Goal: Task Accomplishment & Management: Complete application form

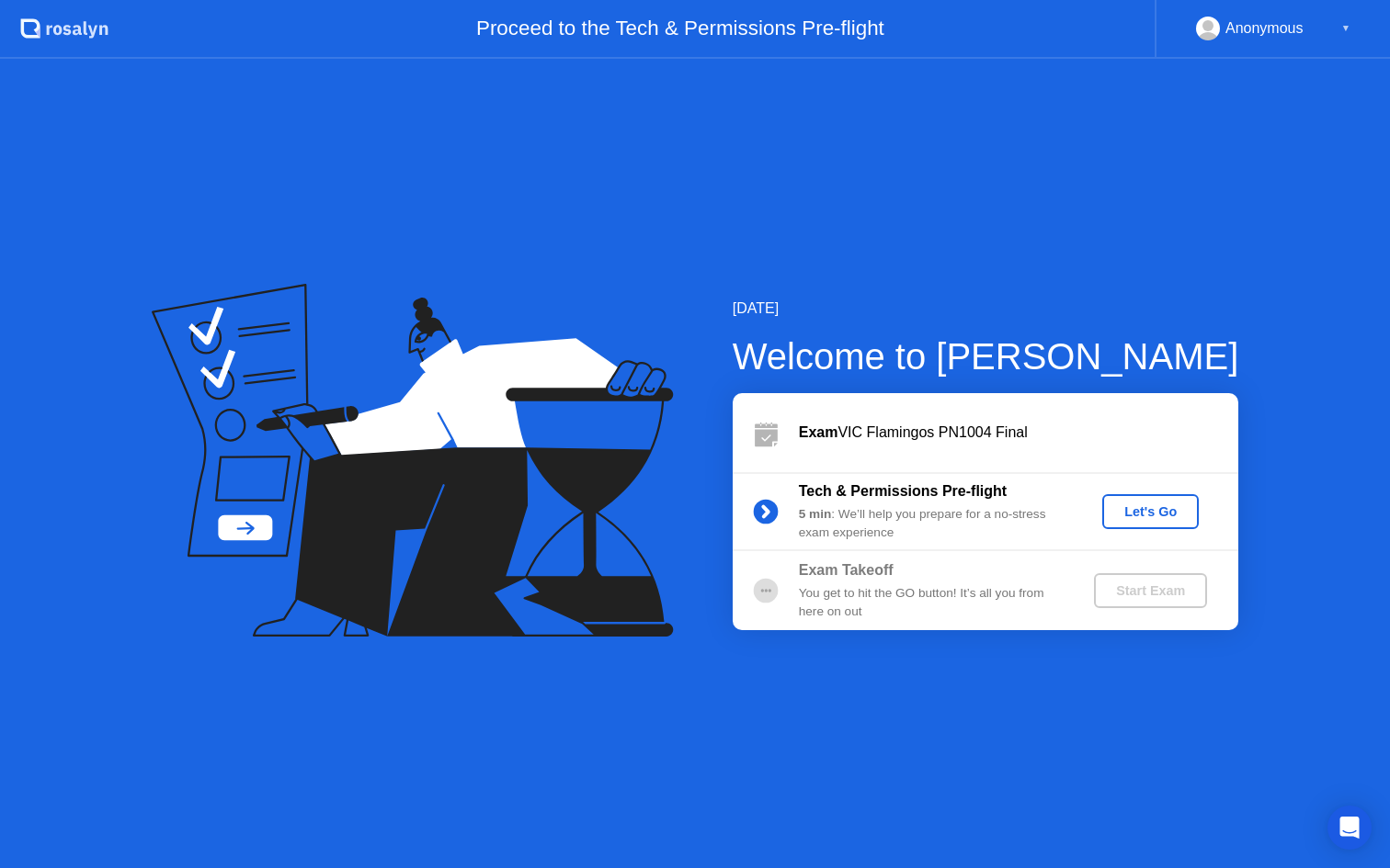
click at [1156, 504] on div "Let's Go" at bounding box center [1150, 511] width 82 height 15
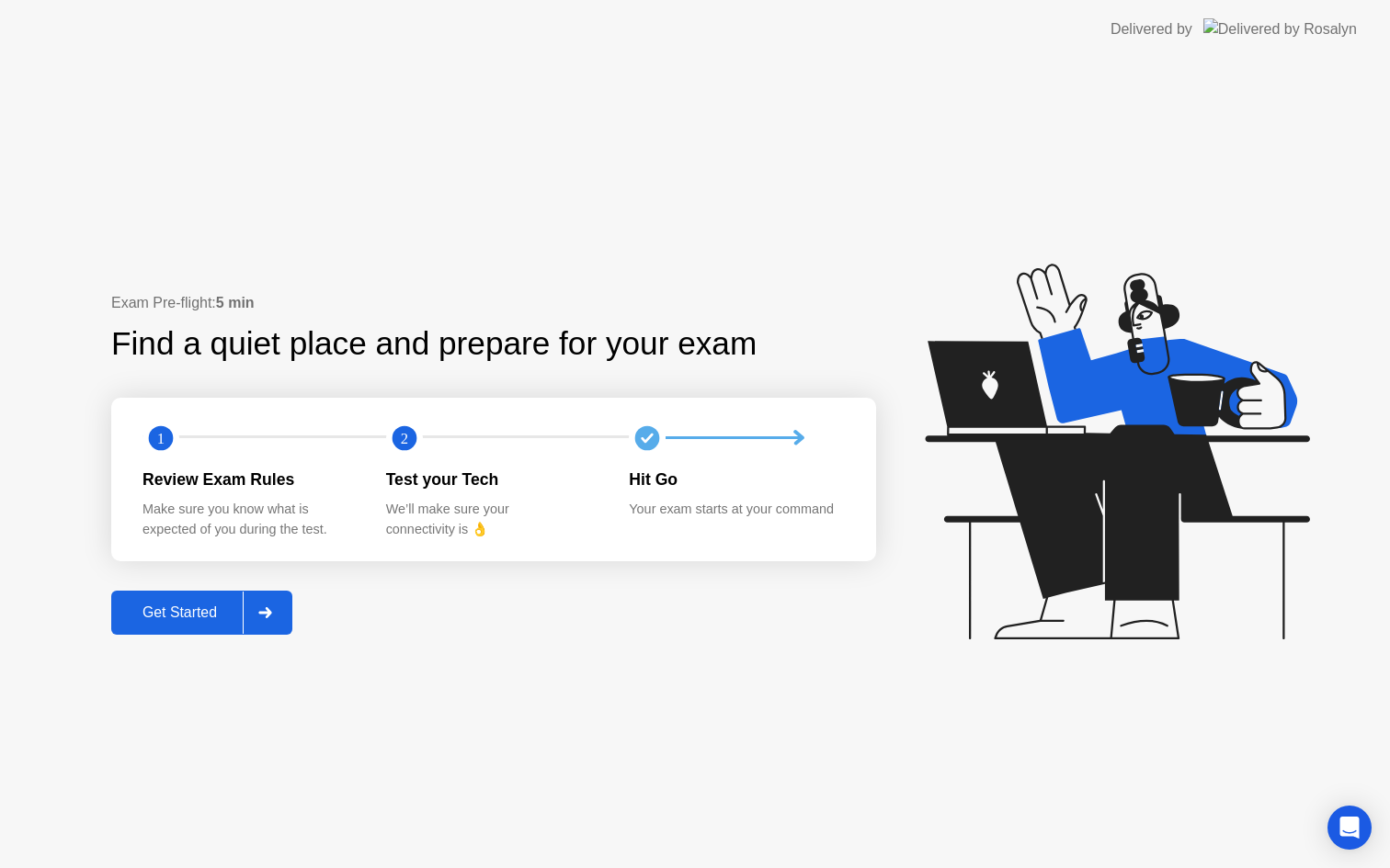
click at [190, 604] on div "Get Started" at bounding box center [180, 612] width 126 height 17
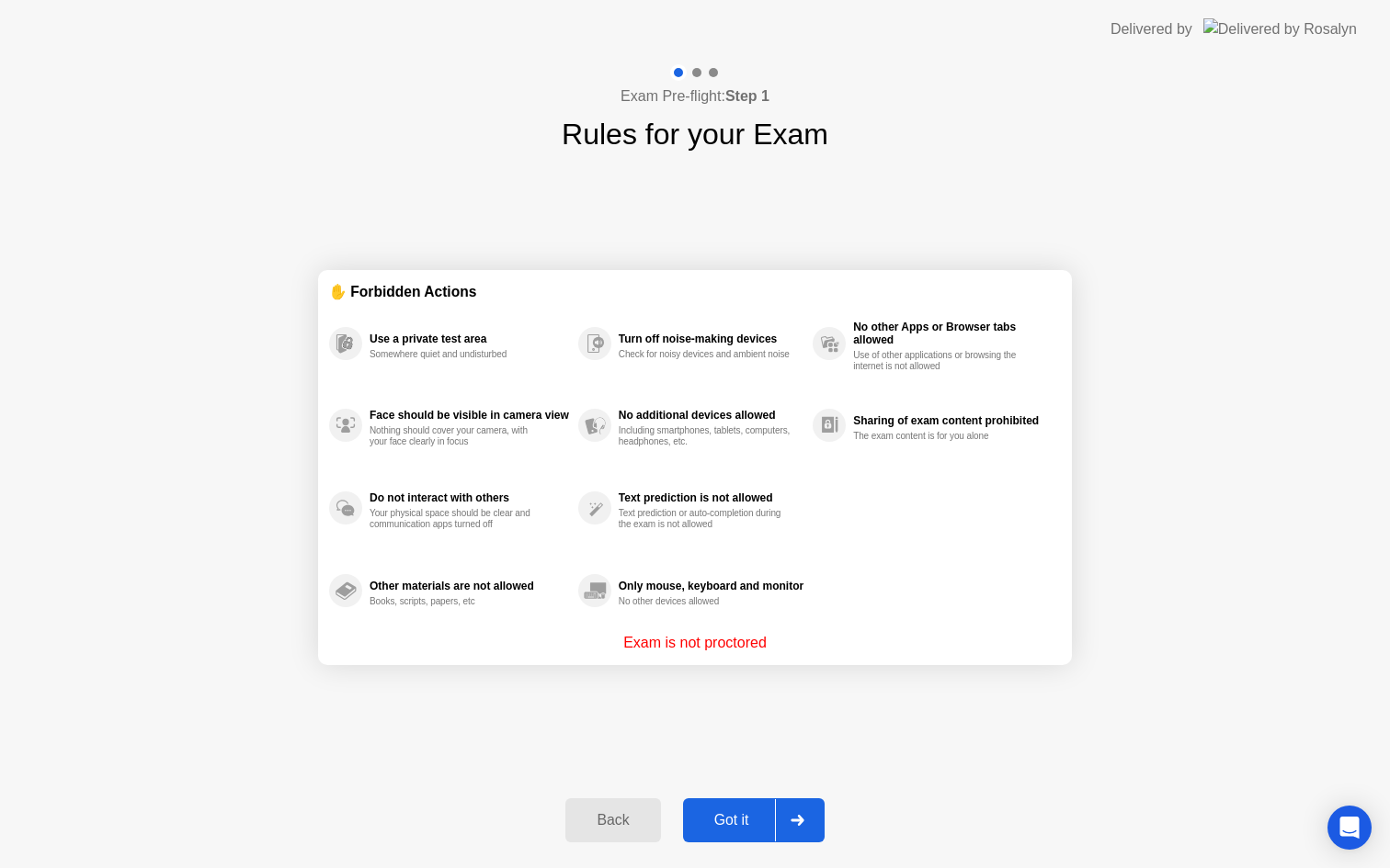
click at [798, 805] on div at bounding box center [797, 820] width 44 height 42
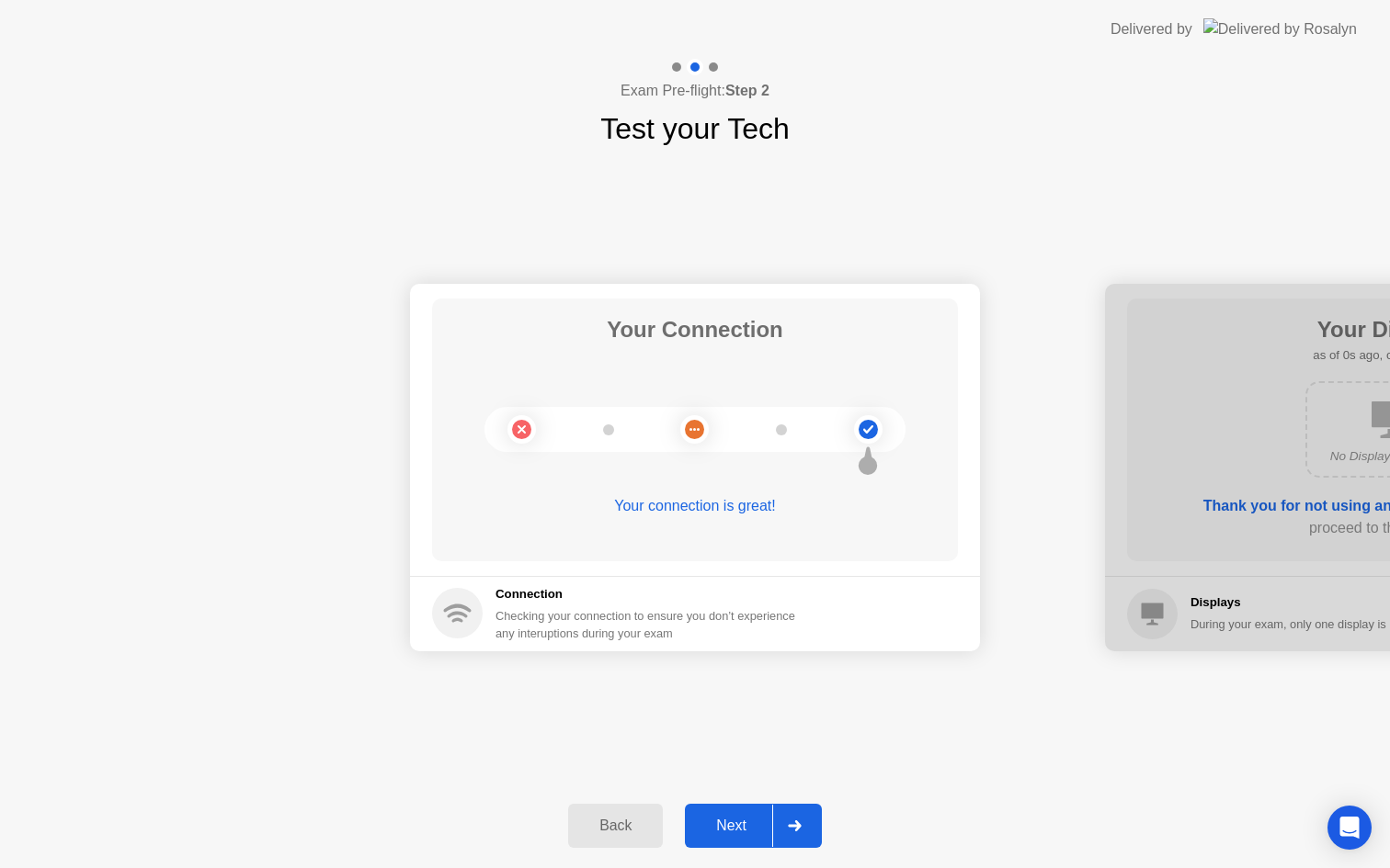
click at [759, 821] on div "Next" at bounding box center [731, 826] width 82 height 17
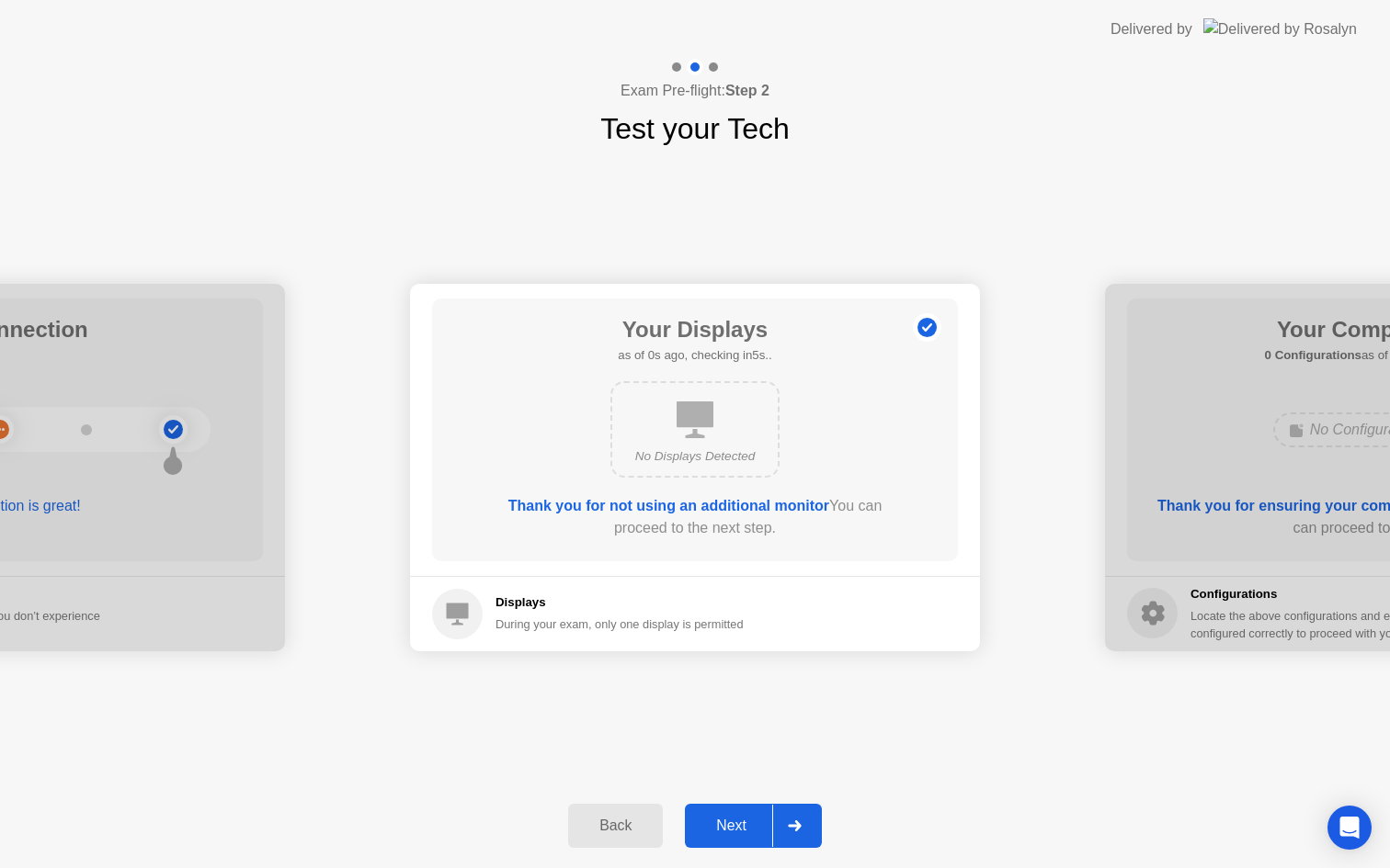
click at [759, 821] on div "Next" at bounding box center [731, 826] width 82 height 17
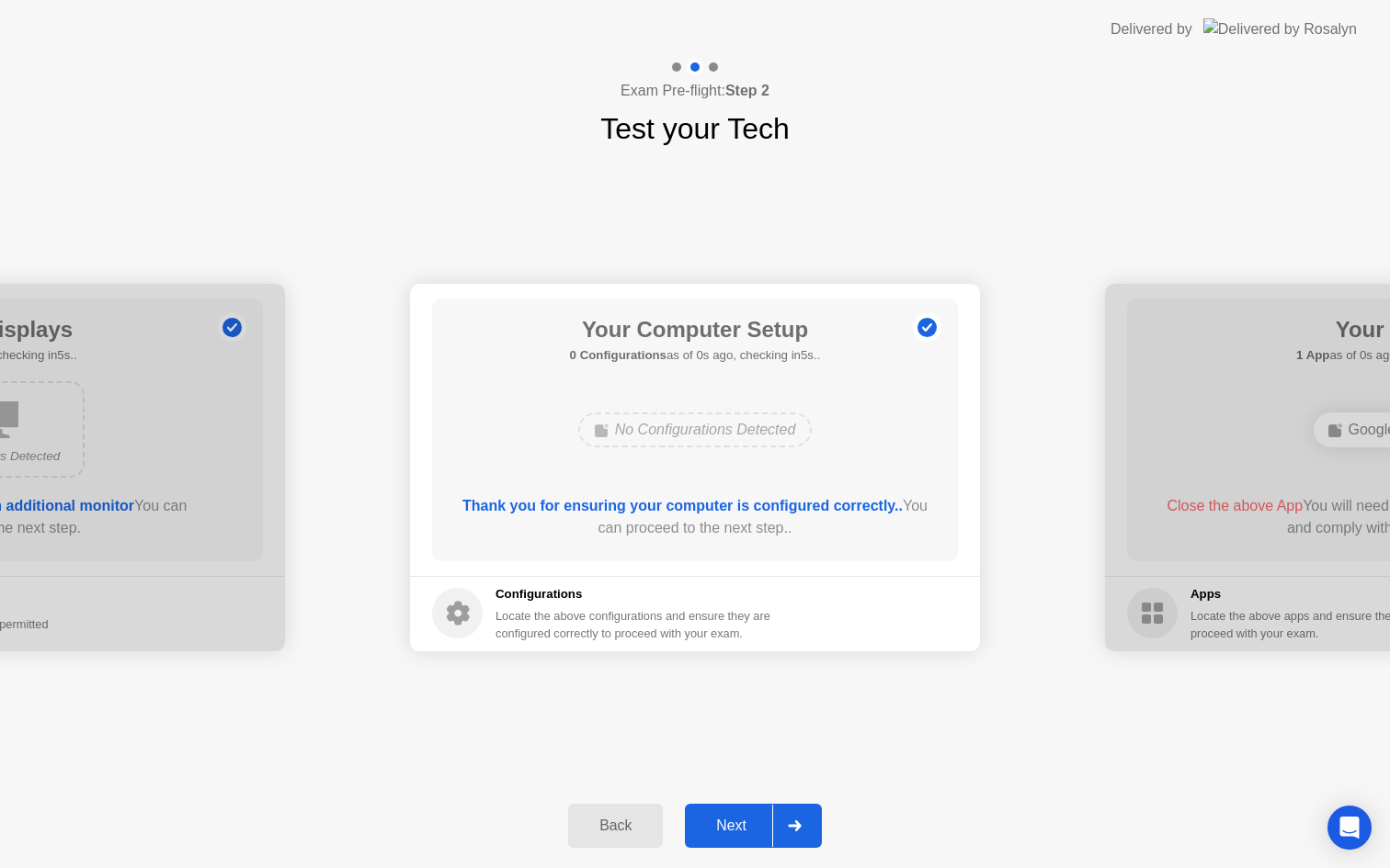
click at [741, 810] on button "Next" at bounding box center [752, 826] width 137 height 44
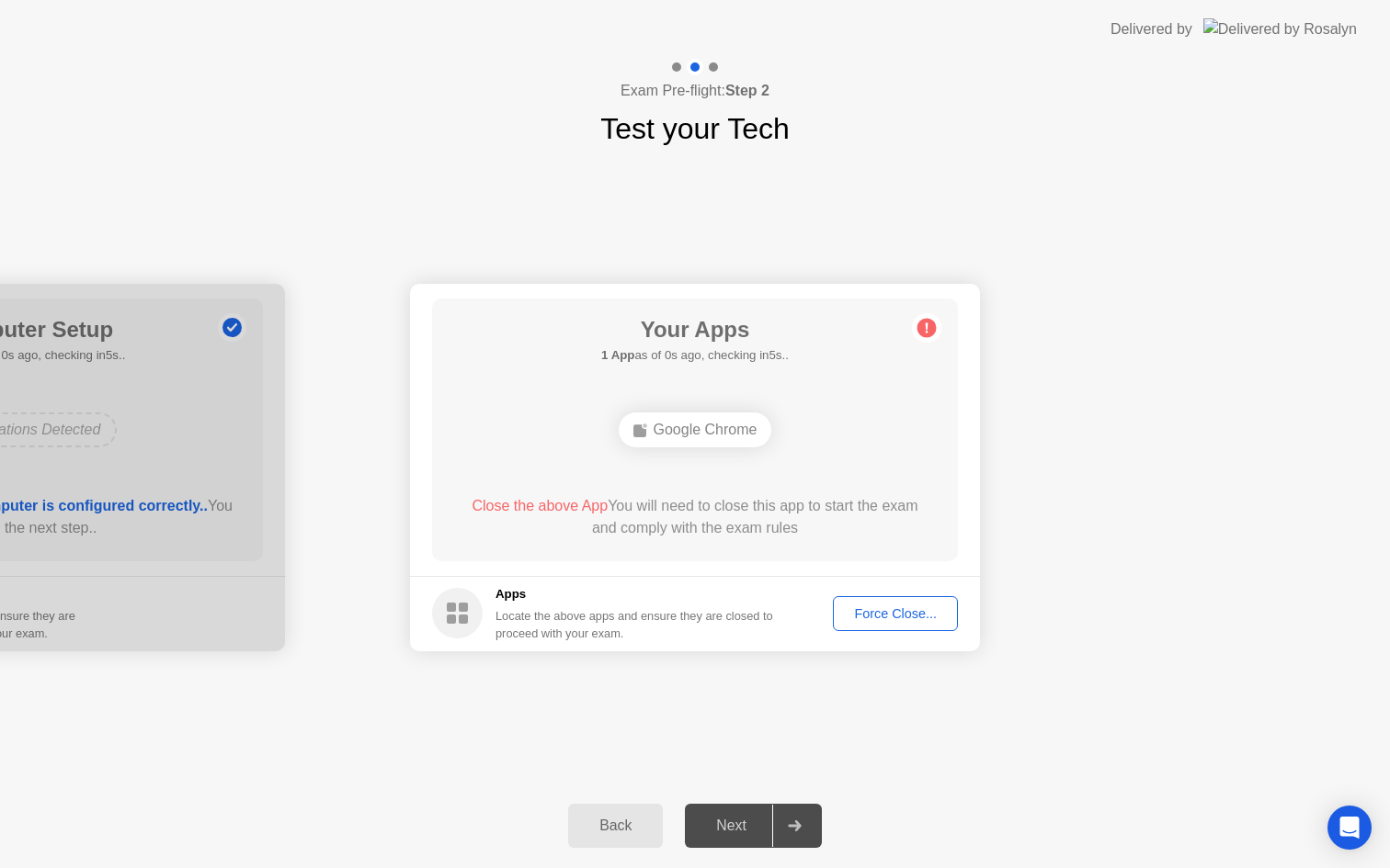
click at [738, 802] on div "Back Next" at bounding box center [695, 826] width 1390 height 85
click at [864, 610] on div "Force Close..." at bounding box center [895, 613] width 112 height 15
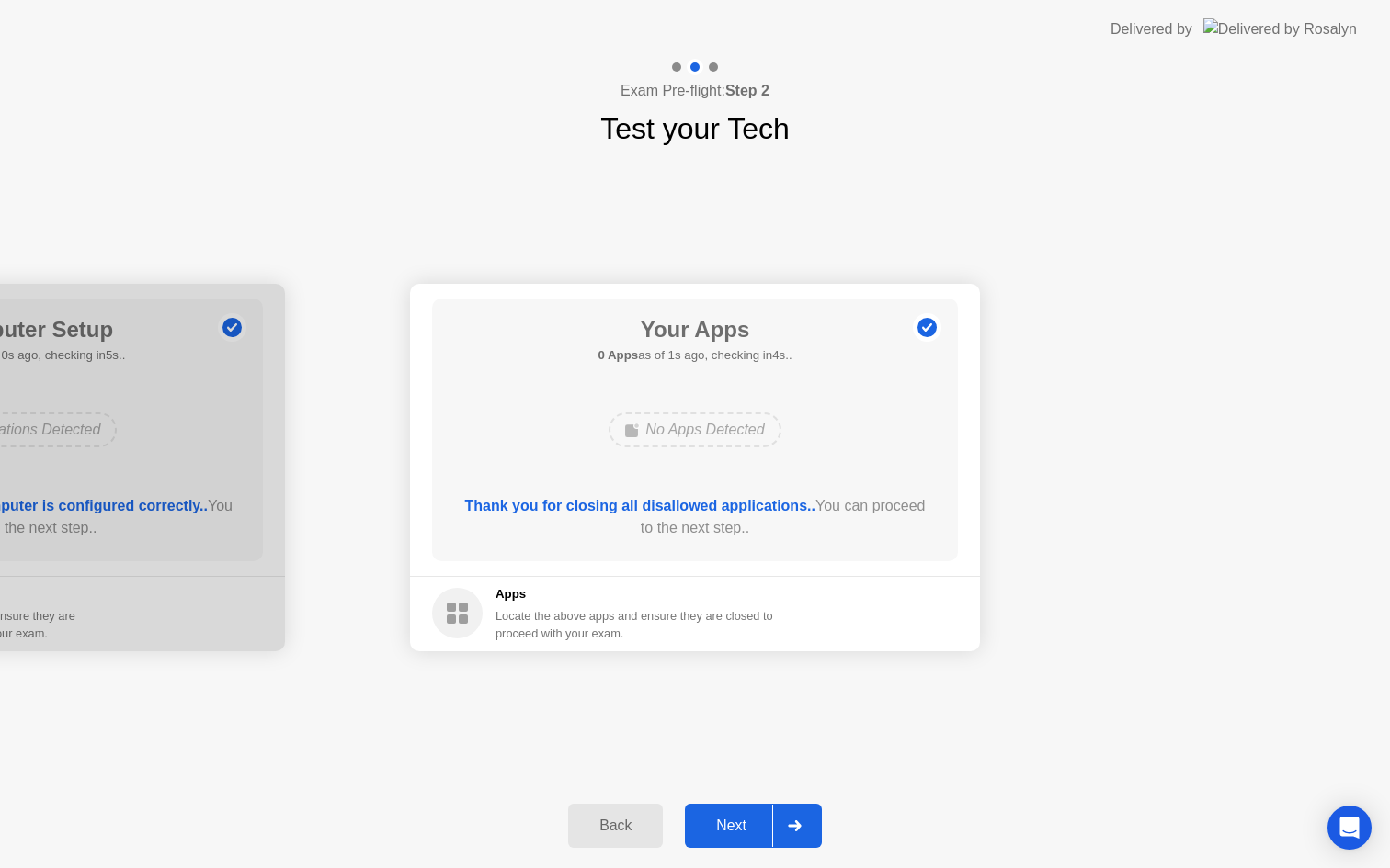
click at [745, 826] on div "Next" at bounding box center [731, 826] width 82 height 17
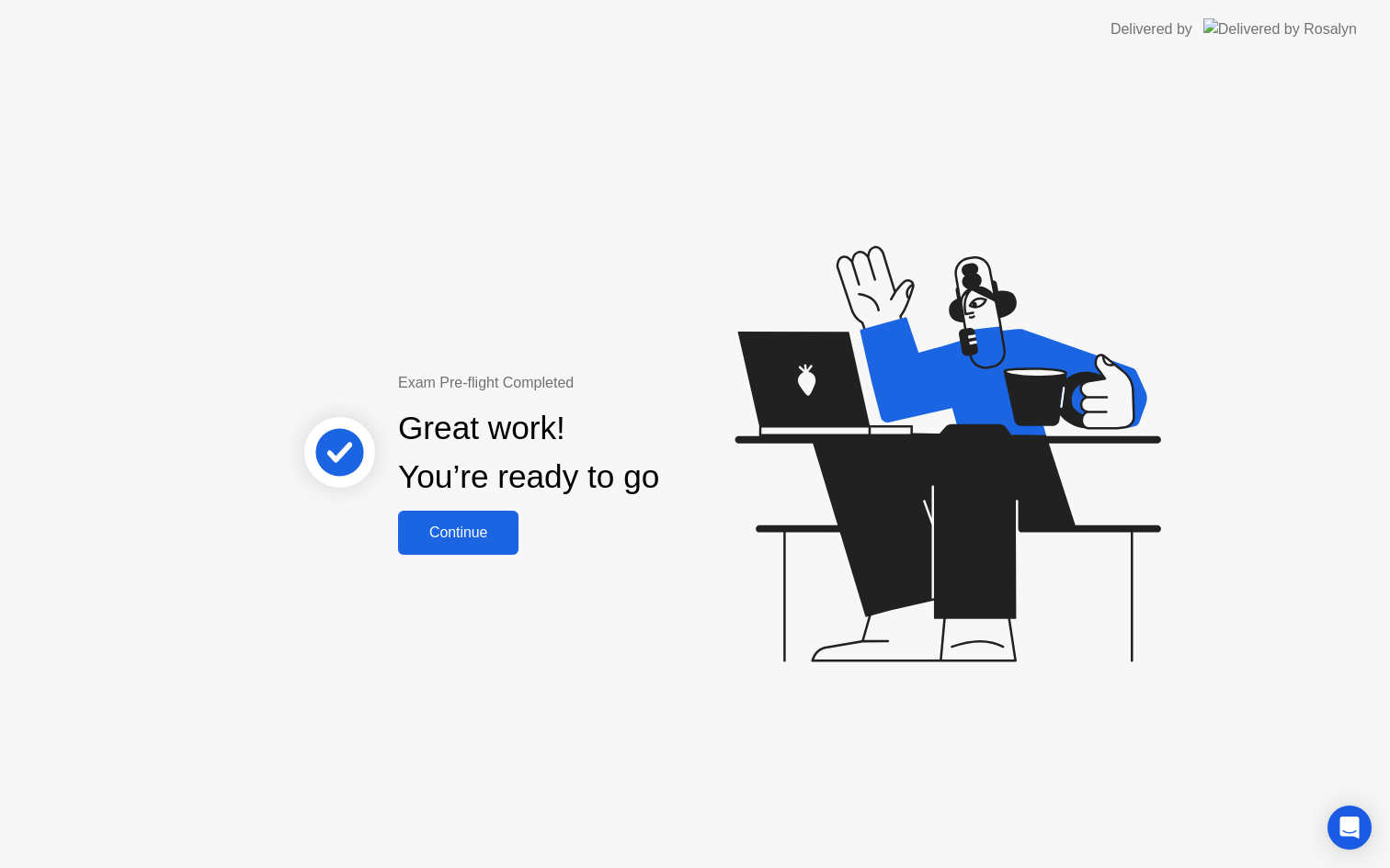
click at [447, 530] on div "Continue" at bounding box center [458, 532] width 109 height 17
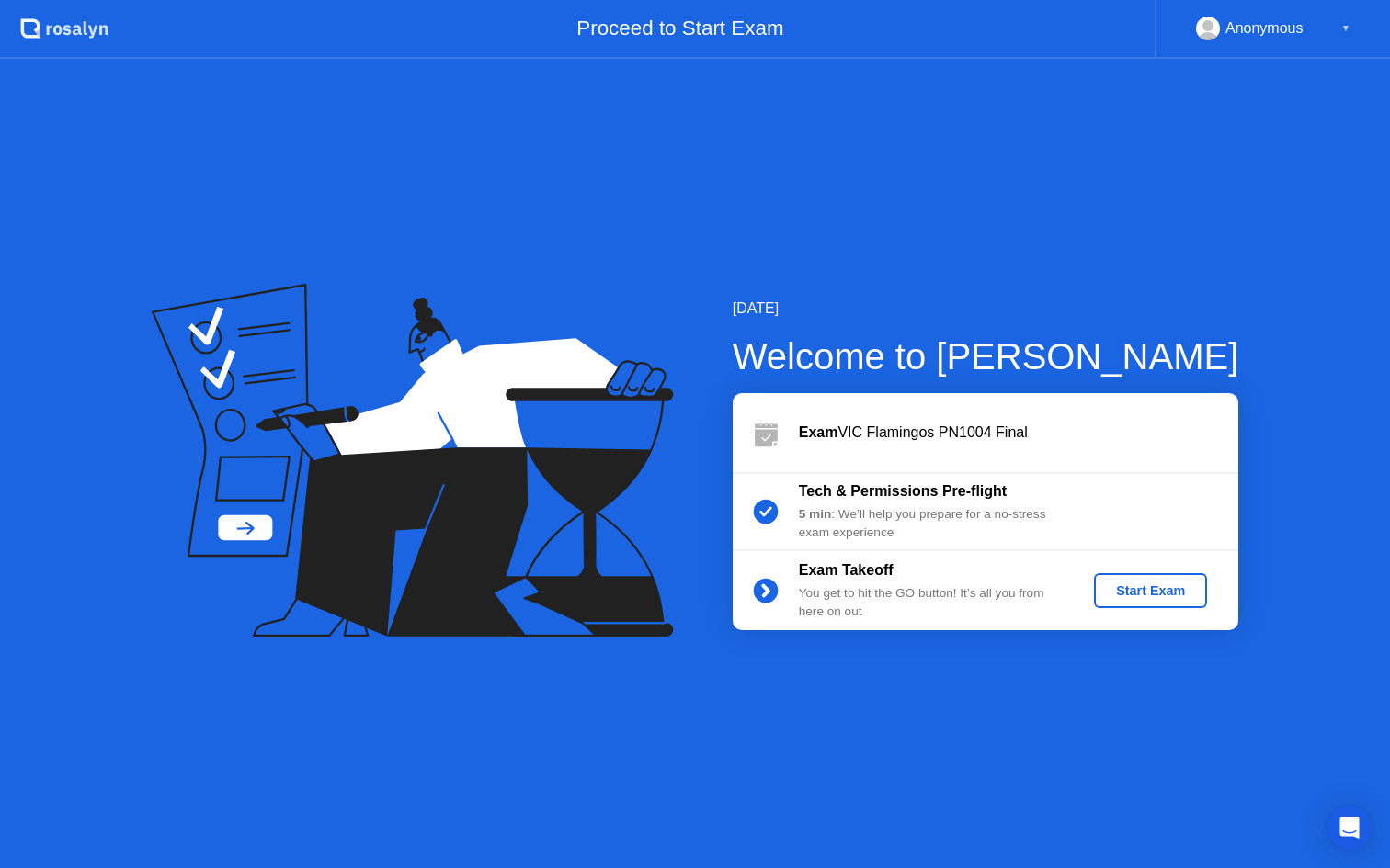
click at [1132, 589] on div "Start Exam" at bounding box center [1150, 590] width 98 height 15
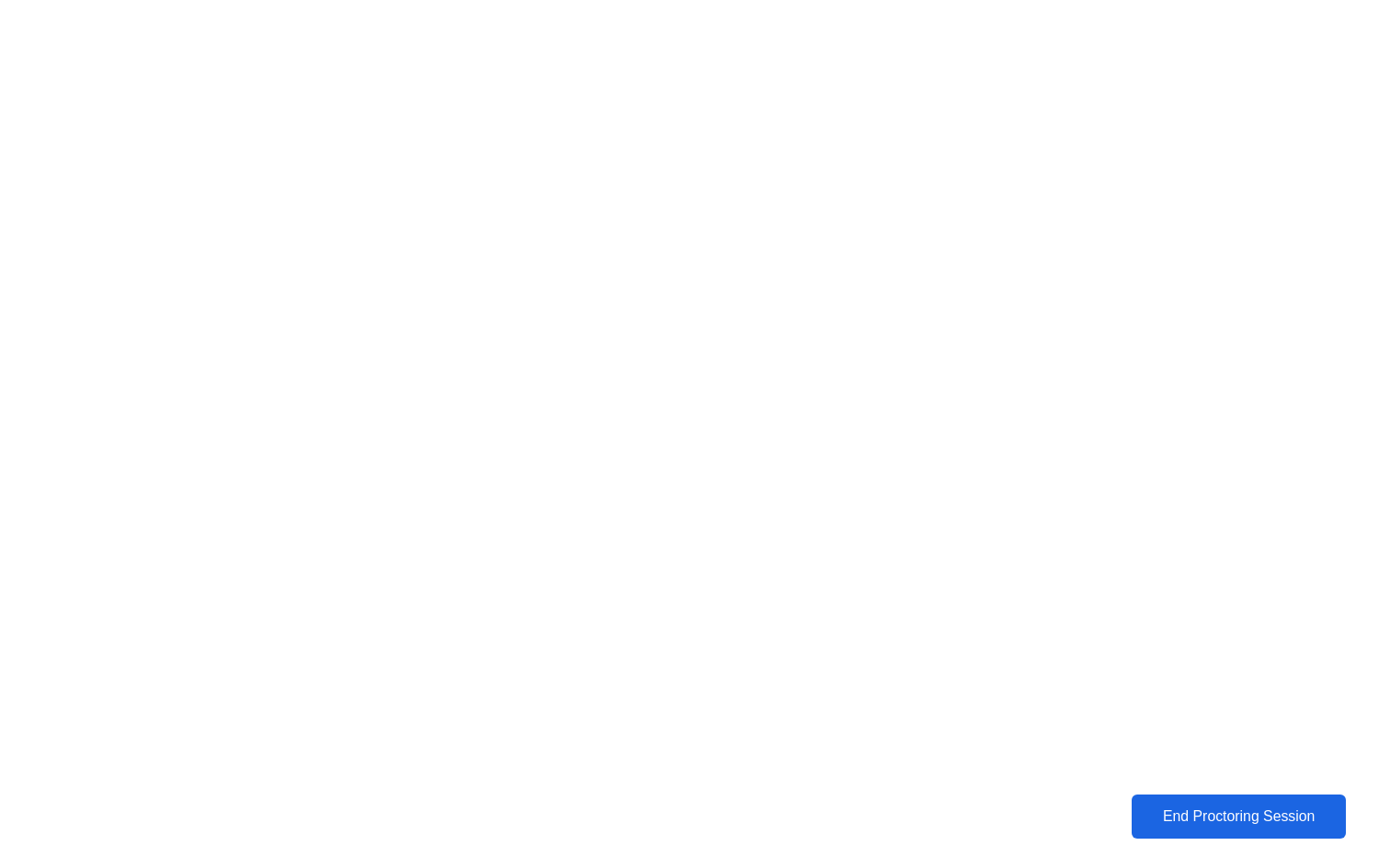
click at [1202, 829] on button "End Proctoring Session" at bounding box center [1238, 817] width 215 height 44
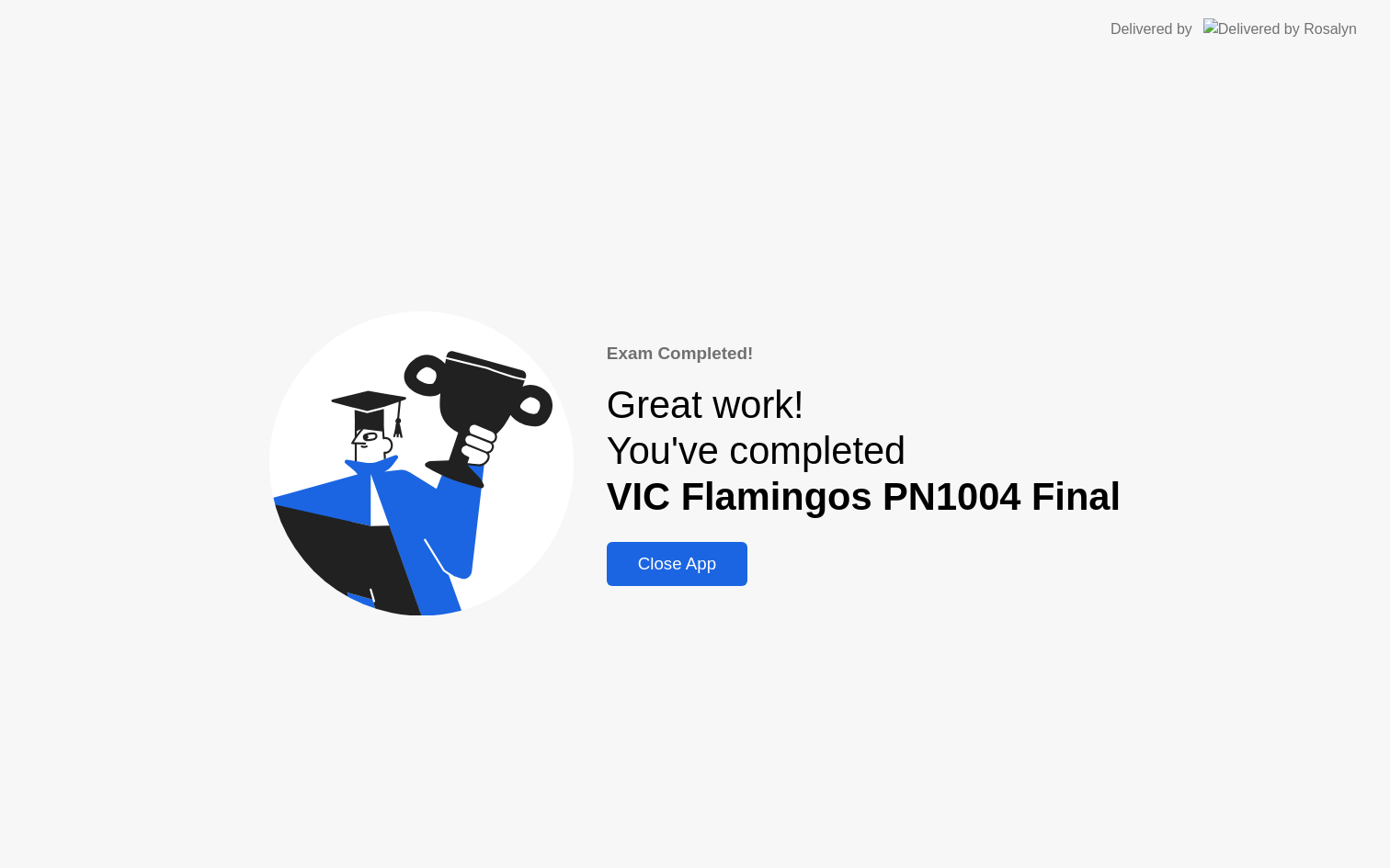
click at [717, 557] on div "Close App" at bounding box center [678, 564] width 130 height 20
